Goal: Task Accomplishment & Management: Manage account settings

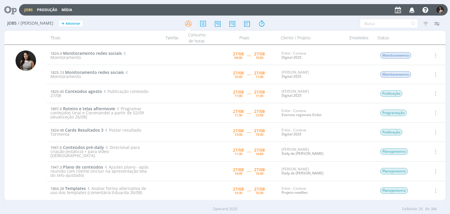
click at [435, 54] on icon "button" at bounding box center [435, 55] width 6 height 7
click at [409, 93] on link "Iniciar timesheet" at bounding box center [419, 93] width 46 height 9
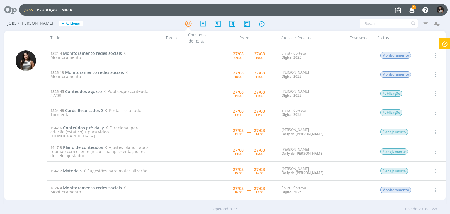
click at [413, 11] on icon "button" at bounding box center [412, 10] width 10 height 10
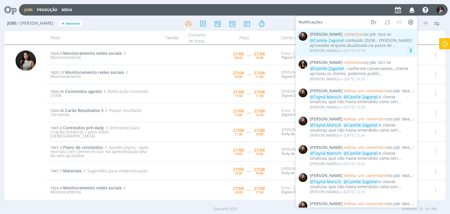
click at [363, 44] on div "@Camile Zagonel conteúdo 20/06 - pacman aprovado! Arquivo atualizado na pasta d…" at bounding box center [362, 43] width 104 height 10
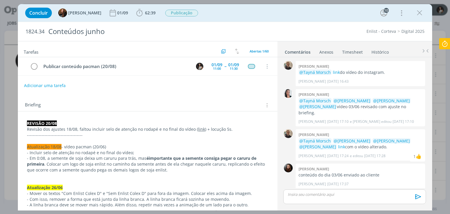
scroll to position [534, 0]
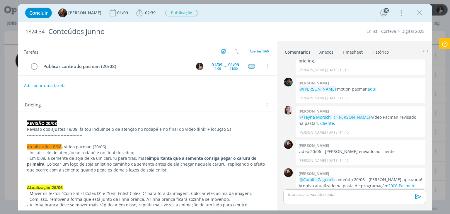
click at [416, 192] on div "👍" at bounding box center [419, 195] width 6 height 7
click at [388, 183] on link "2006 Pacman" at bounding box center [401, 186] width 26 height 6
click at [403, 191] on img "dialog" at bounding box center [407, 195] width 9 height 9
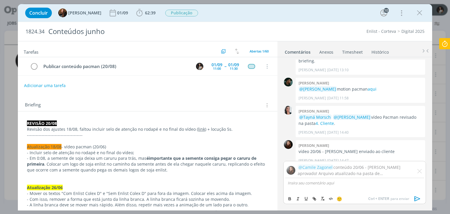
scroll to position [566, 0]
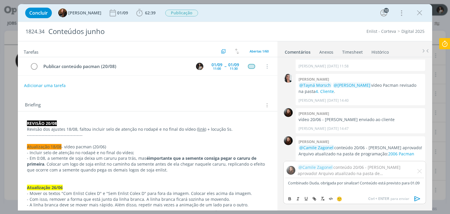
click at [344, 201] on div "🙂 Ctrl + ENTER para enviar" at bounding box center [355, 198] width 142 height 11
click at [339, 199] on span "🙂" at bounding box center [340, 199] width 6 height 6
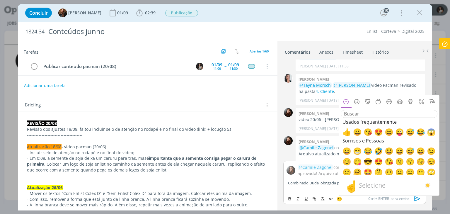
click at [341, 198] on span "🙂" at bounding box center [340, 199] width 6 height 6
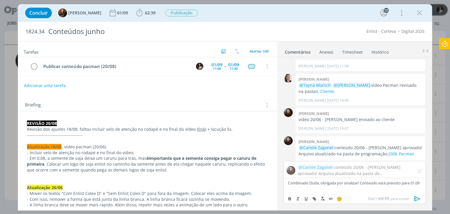
click at [341, 198] on span "🙂" at bounding box center [340, 199] width 6 height 6
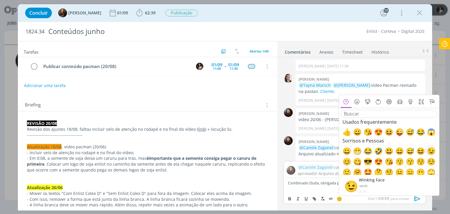
click at [430, 151] on span "😉" at bounding box center [430, 150] width 7 height 7
click at [321, 188] on p "Combinado Duda, obrigada por sinalizar! Conteúdo está previsto para 01.09 ﻿ 😉 ﻿" at bounding box center [354, 185] width 133 height 11
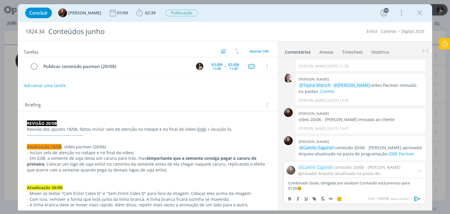
click at [419, 199] on icon "dialog" at bounding box center [418, 198] width 6 height 5
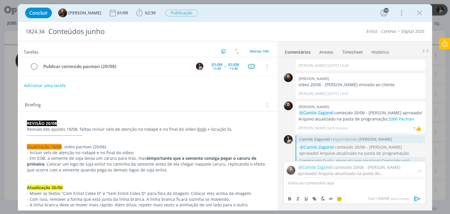
scroll to position [592, 0]
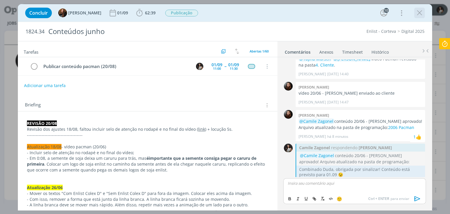
click at [422, 16] on icon "dialog" at bounding box center [419, 13] width 9 height 9
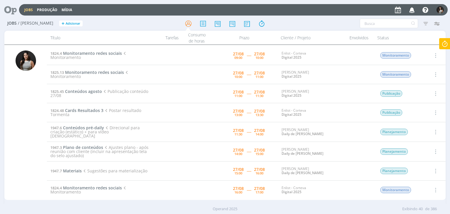
click at [449, 44] on icon at bounding box center [445, 43] width 11 height 11
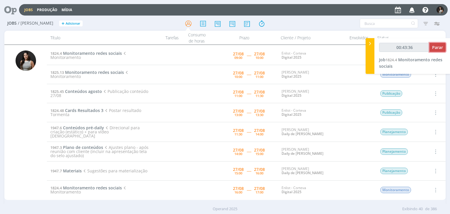
click at [436, 48] on span "Parar" at bounding box center [437, 48] width 11 height 6
type input "00:44:00"
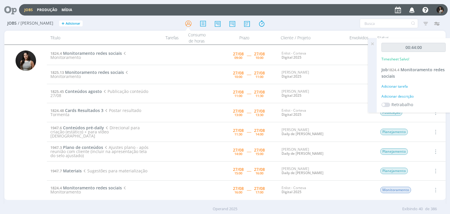
click at [372, 45] on icon at bounding box center [372, 43] width 11 height 11
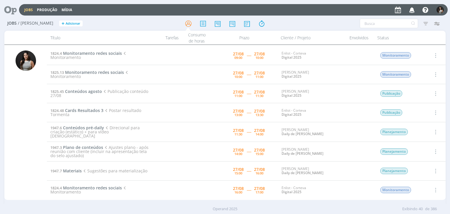
click at [435, 54] on icon "button" at bounding box center [435, 55] width 6 height 7
click at [419, 76] on link "Concluir" at bounding box center [419, 74] width 46 height 9
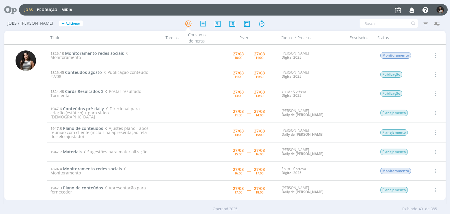
click at [436, 93] on icon "button" at bounding box center [435, 93] width 6 height 7
click at [415, 132] on link "Iniciar timesheet" at bounding box center [419, 131] width 46 height 9
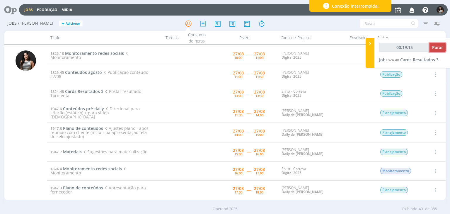
click at [437, 47] on span "Parar" at bounding box center [437, 48] width 11 height 6
type input "00:20:00"
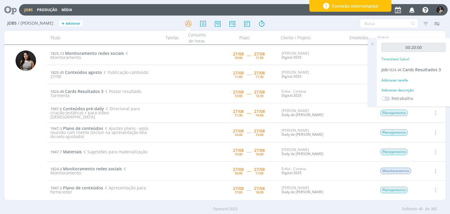
click at [371, 44] on icon at bounding box center [372, 43] width 11 height 11
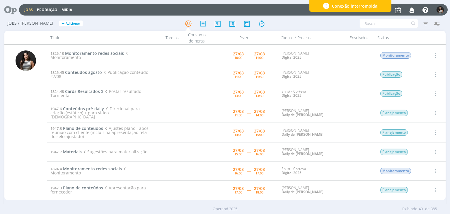
click at [435, 94] on icon "button" at bounding box center [435, 93] width 6 height 7
click at [421, 112] on link "Concluir" at bounding box center [419, 112] width 46 height 9
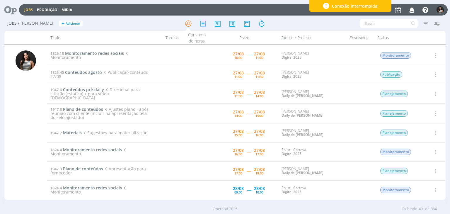
click at [433, 92] on icon "button" at bounding box center [435, 93] width 6 height 7
click at [411, 131] on link "Iniciar timesheet" at bounding box center [419, 131] width 46 height 9
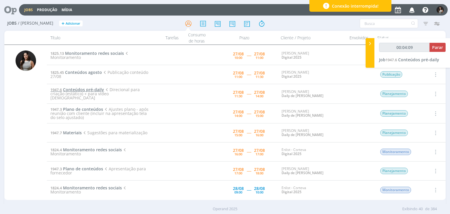
click at [95, 90] on span "Conteúdos pré-daily" at bounding box center [83, 90] width 41 height 6
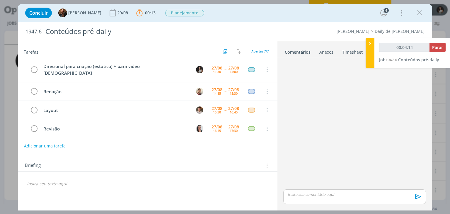
type input "00:04:15"
click at [371, 53] on div at bounding box center [370, 53] width 9 height 30
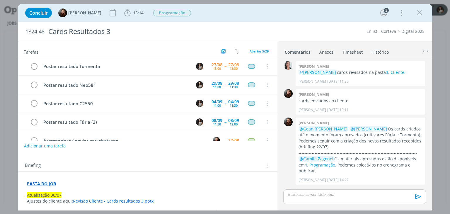
scroll to position [672, 0]
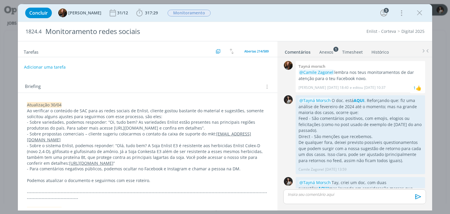
scroll to position [147, 0]
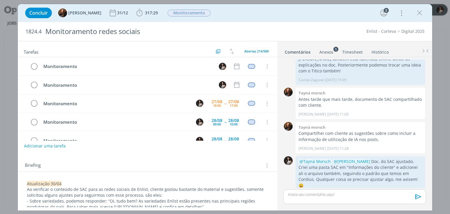
click at [356, 49] on link "Timesheet" at bounding box center [352, 51] width 21 height 9
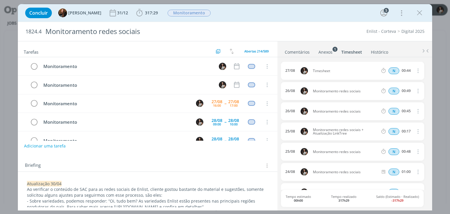
click at [416, 71] on icon "dialog" at bounding box center [418, 70] width 6 height 7
click at [405, 89] on link "Editar" at bounding box center [401, 89] width 46 height 9
click at [333, 69] on div "Timesheet" at bounding box center [329, 71] width 32 height 6
drag, startPoint x: 333, startPoint y: 69, endPoint x: 301, endPoint y: 69, distance: 32.2
click at [301, 69] on div "27/08 09:56 Timesheet Selecione a tarefa N 00:44" at bounding box center [352, 71] width 143 height 18
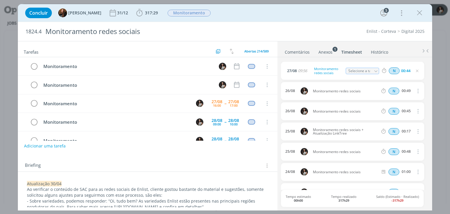
click at [325, 24] on div "1824.4 Monitoramento redes sociais Enlist - Corteva Digital 2025" at bounding box center [225, 31] width 414 height 19
click at [418, 13] on icon "dialog" at bounding box center [419, 13] width 9 height 9
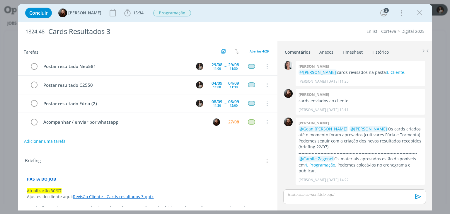
scroll to position [672, 0]
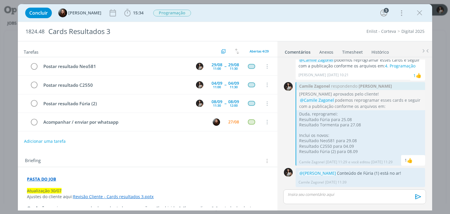
click at [350, 53] on link "Timesheet" at bounding box center [352, 51] width 21 height 9
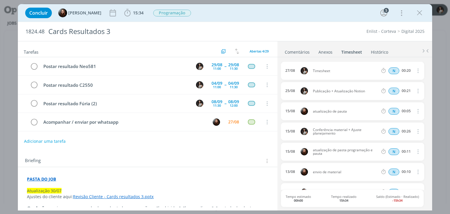
click at [415, 70] on icon "dialog" at bounding box center [418, 70] width 6 height 7
click at [405, 88] on link "Editar" at bounding box center [401, 89] width 46 height 9
drag, startPoint x: 337, startPoint y: 71, endPoint x: 297, endPoint y: 72, distance: 40.5
click at [297, 72] on div "27/08 10:16 Timesheet Selecione a tarefa N 00:20" at bounding box center [352, 71] width 143 height 18
click at [311, 60] on div "27/08 10:16 Publicação + Atualização Notion Selecione a tarefa N 00:20 25/08 Pu…" at bounding box center [354, 133] width 147 height 152
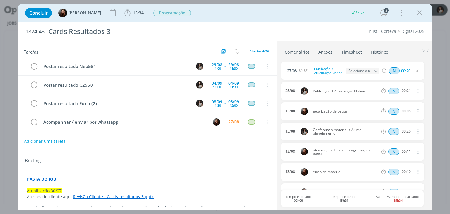
click at [301, 50] on link "Comentários" at bounding box center [298, 51] width 26 height 9
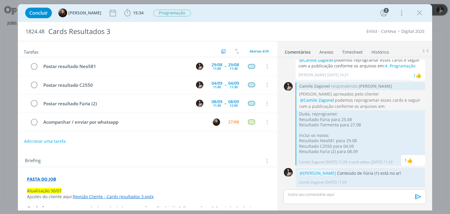
click at [304, 193] on p "dialog" at bounding box center [354, 194] width 133 height 5
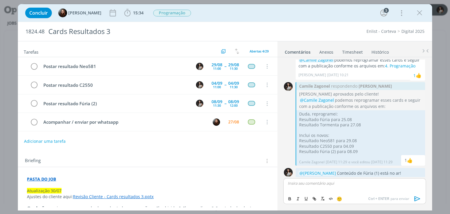
scroll to position [682, 0]
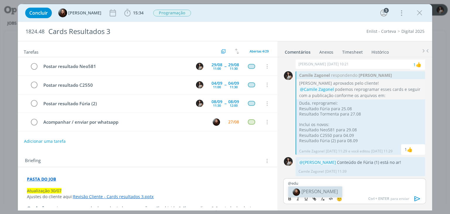
click at [315, 192] on span "[PERSON_NAME]" at bounding box center [320, 191] width 36 height 6
click at [417, 199] on icon "dialog" at bounding box center [417, 198] width 9 height 9
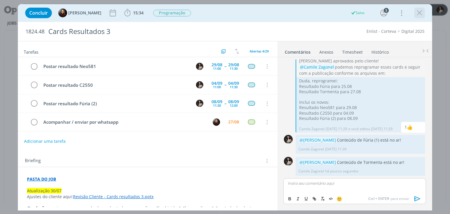
click at [420, 14] on icon "dialog" at bounding box center [419, 13] width 9 height 9
